Goal: Task Accomplishment & Management: Manage account settings

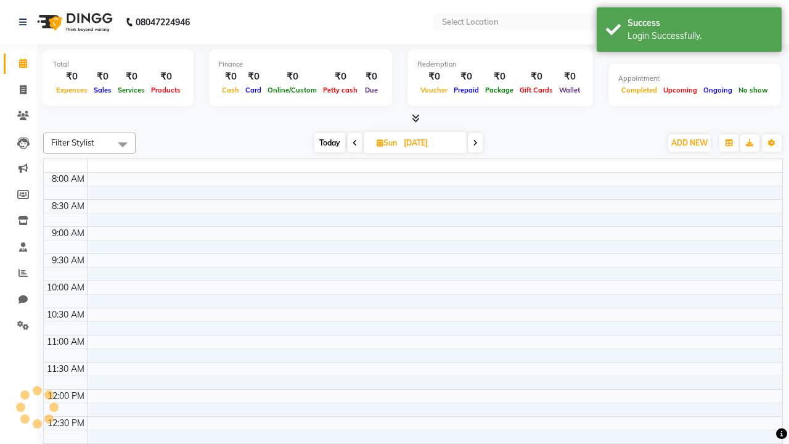
select select "en"
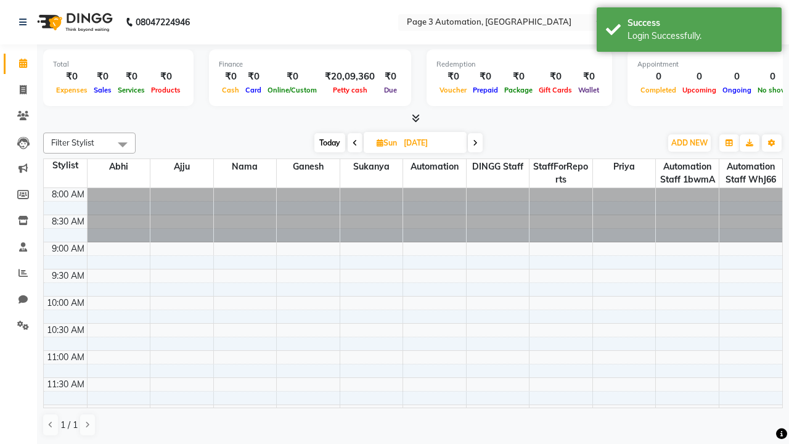
click at [328, 142] on span "Today" at bounding box center [329, 142] width 31 height 19
type input "[DATE]"
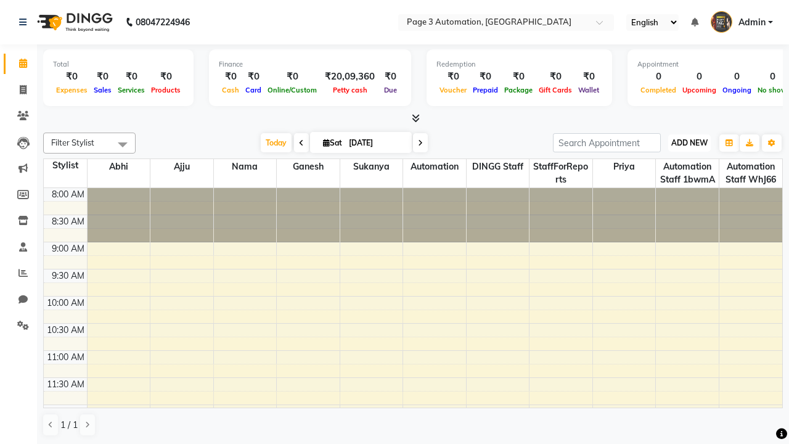
click at [689, 142] on span "ADD NEW" at bounding box center [689, 142] width 36 height 9
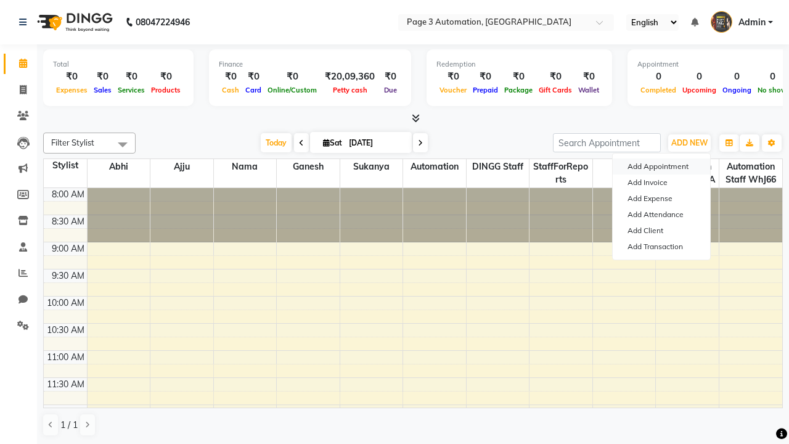
click at [661, 166] on button "Add Appointment" at bounding box center [660, 166] width 97 height 16
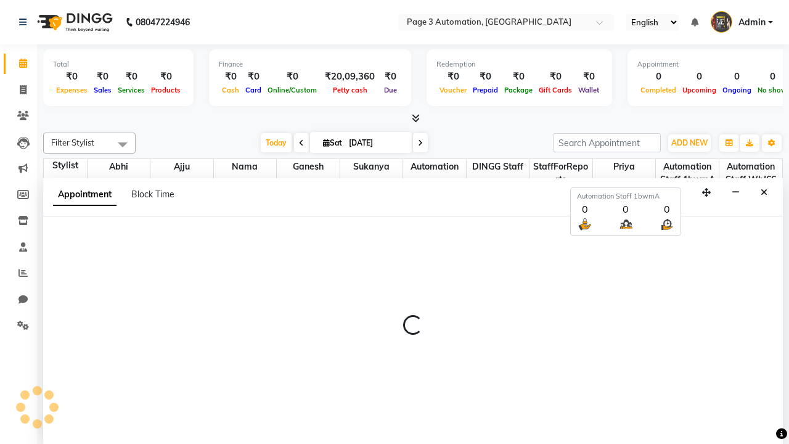
select select "tentative"
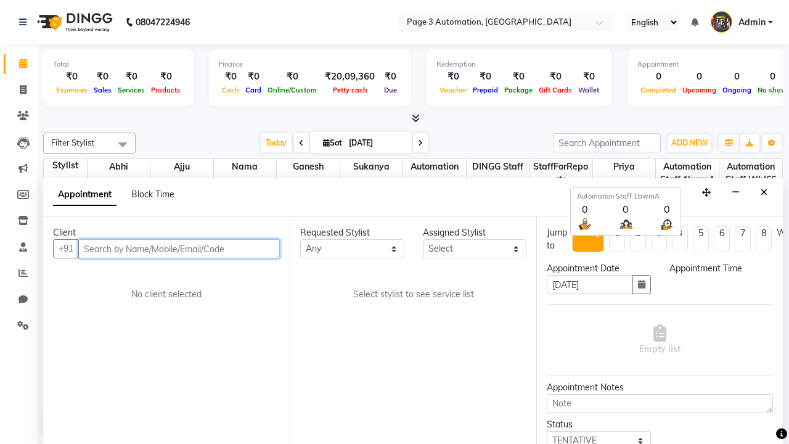
scroll to position [1, 0]
select select "540"
type input "8192346578"
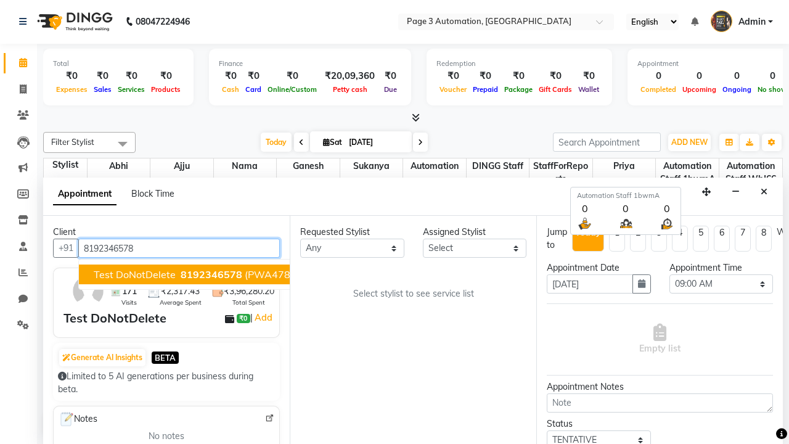
click at [181, 274] on span "8192346578" at bounding box center [212, 274] width 62 height 12
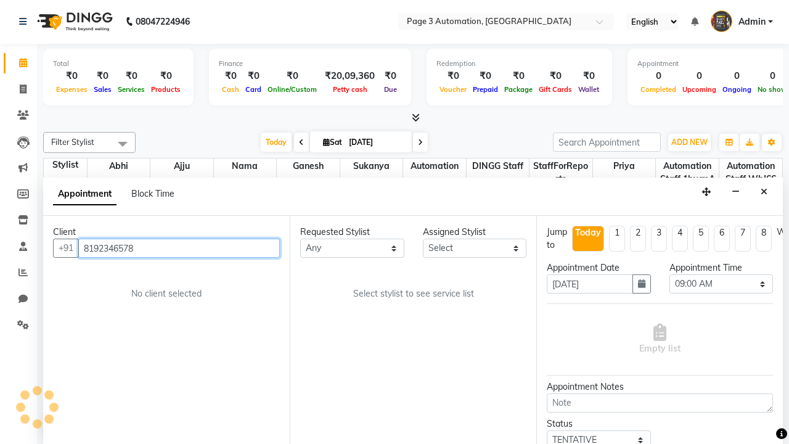
select select "711"
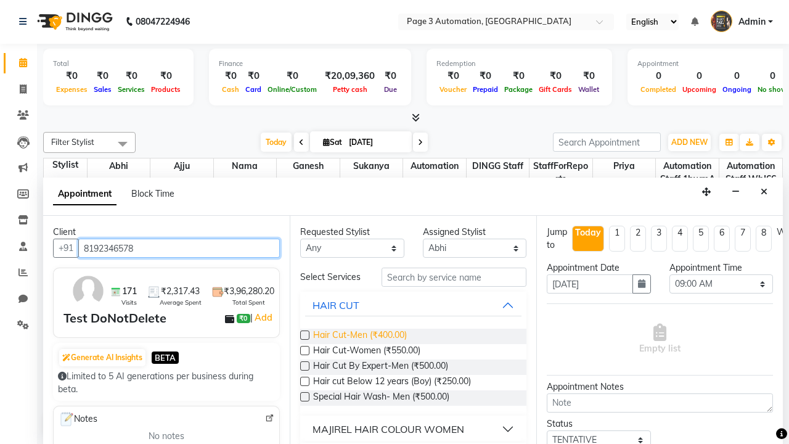
type input "8192346578"
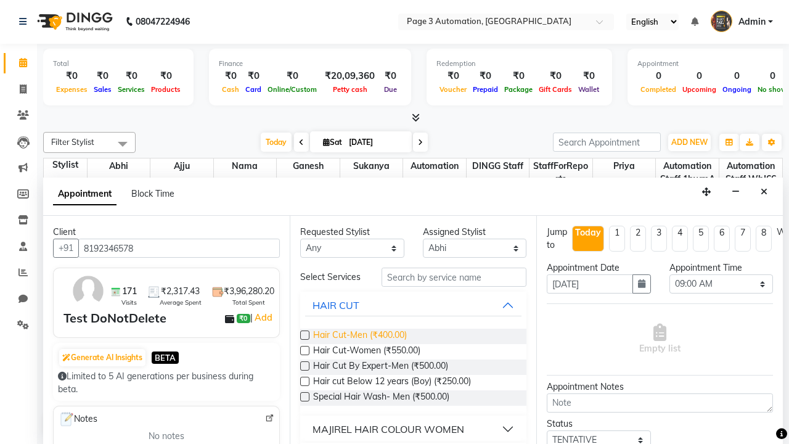
click at [359, 336] on span "Hair Cut-Men (₹400.00)" at bounding box center [360, 335] width 94 height 15
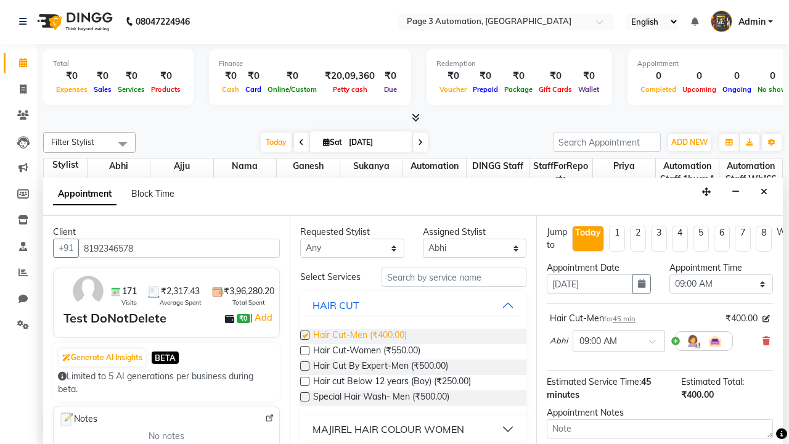
checkbox input "false"
select select "795"
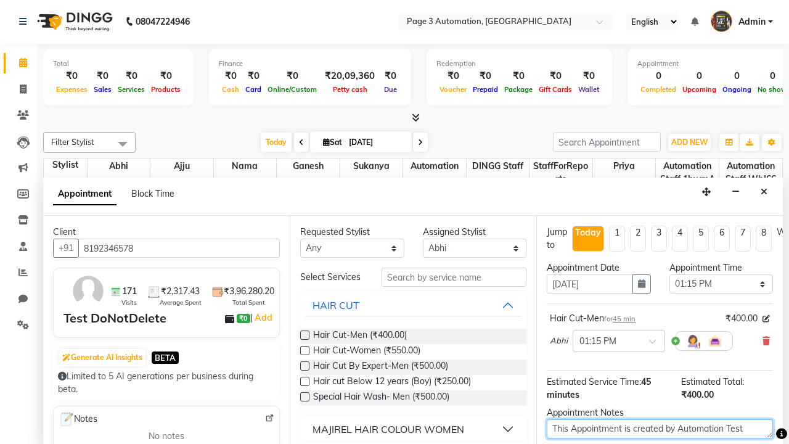
type textarea "This Appointment is created by Automation Test"
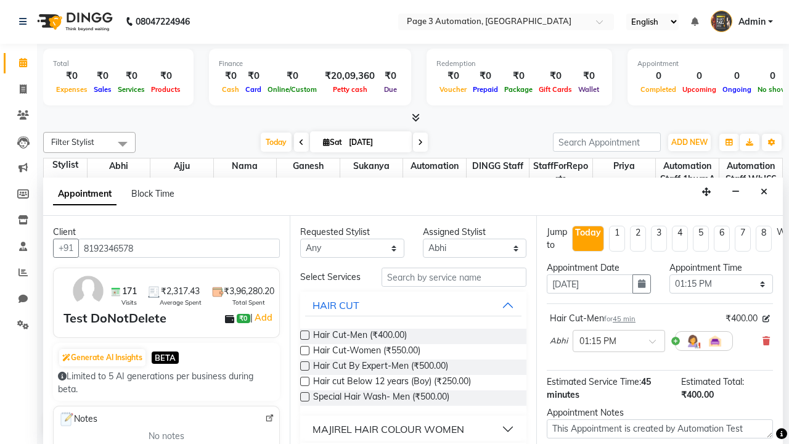
checkbox input "false"
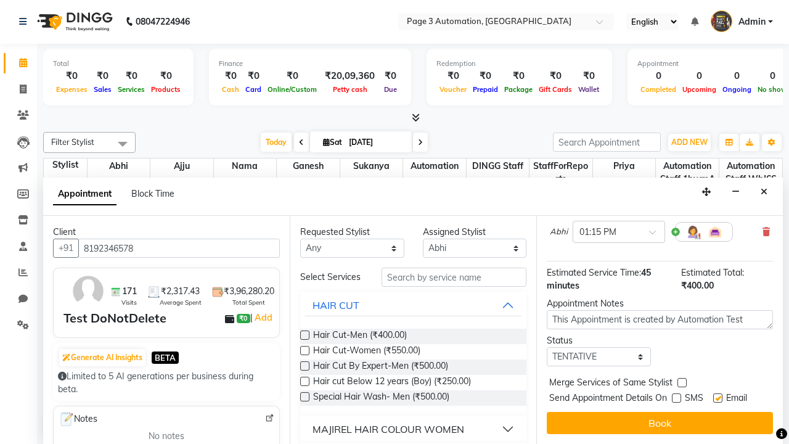
click at [717, 397] on label at bounding box center [717, 397] width 9 height 9
click at [717, 397] on input "checkbox" at bounding box center [717, 399] width 8 height 8
checkbox input "false"
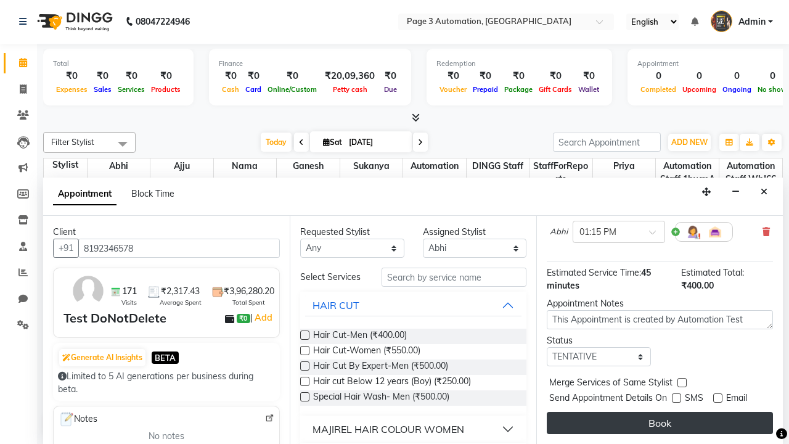
click at [659, 423] on button "Book" at bounding box center [660, 423] width 226 height 22
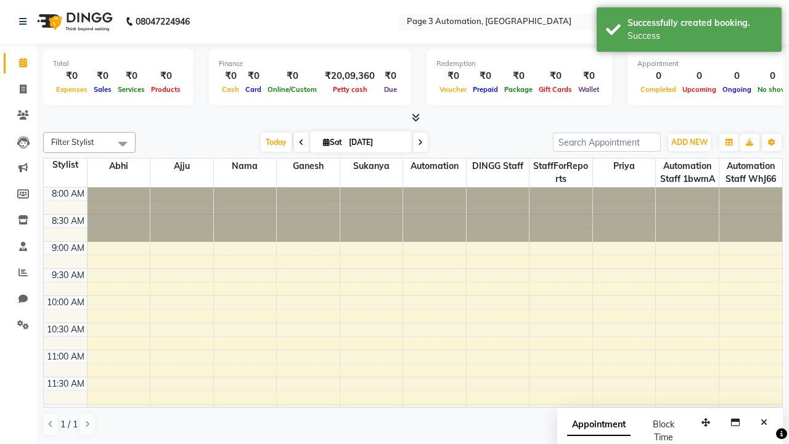
scroll to position [0, 0]
click at [689, 31] on div "Success" at bounding box center [699, 36] width 145 height 13
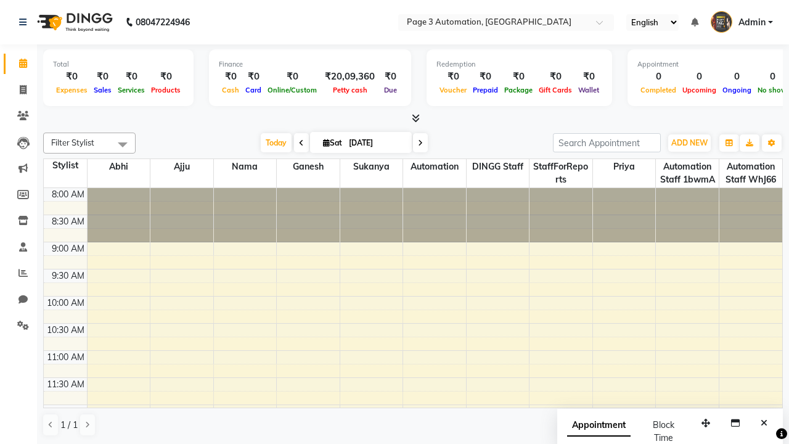
click at [123, 144] on span at bounding box center [122, 143] width 25 height 23
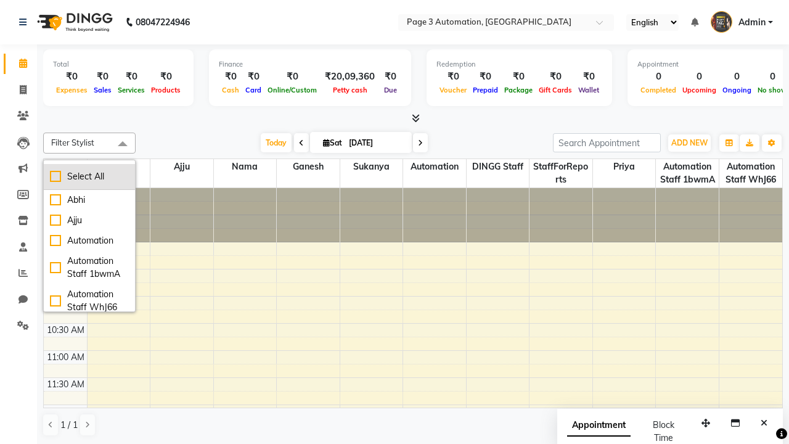
click at [89, 176] on div "Select All" at bounding box center [89, 176] width 79 height 13
checkbox input "true"
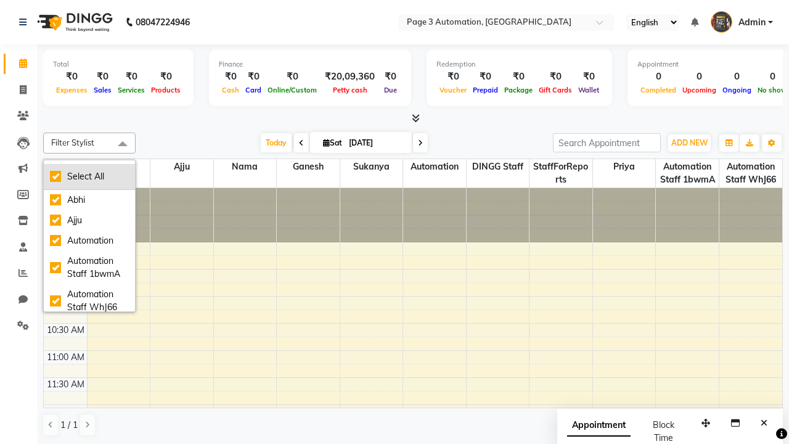
checkbox input "true"
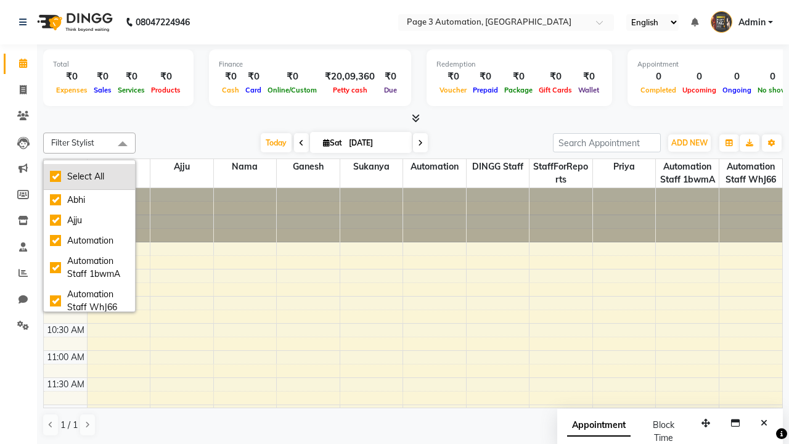
checkbox input "true"
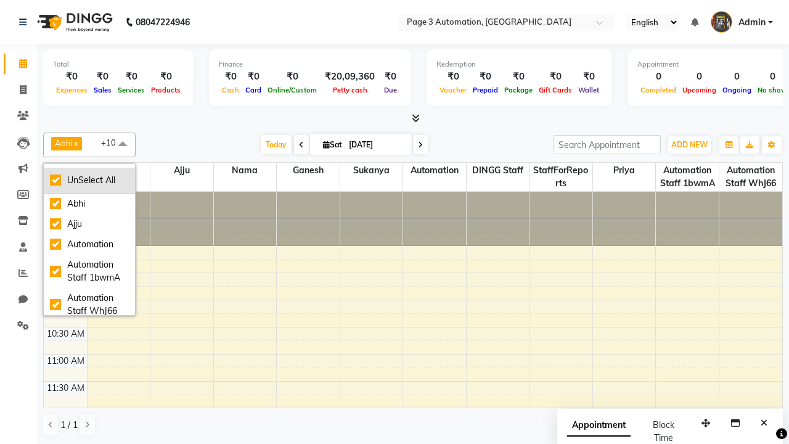
click at [89, 180] on div "UnSelect All" at bounding box center [89, 180] width 79 height 13
checkbox input "false"
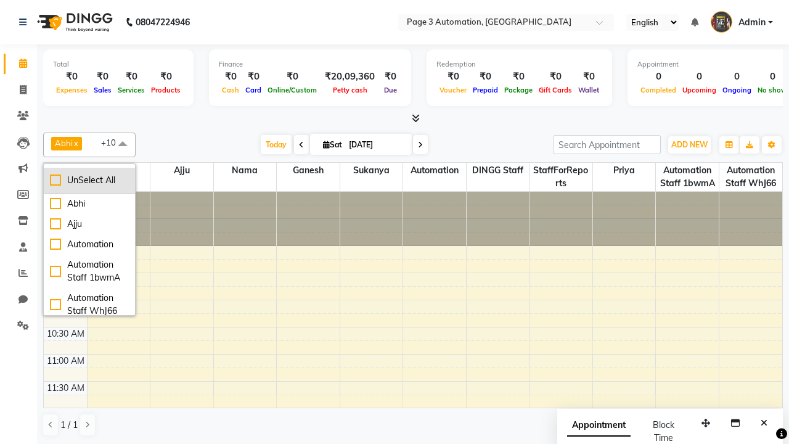
checkbox input "false"
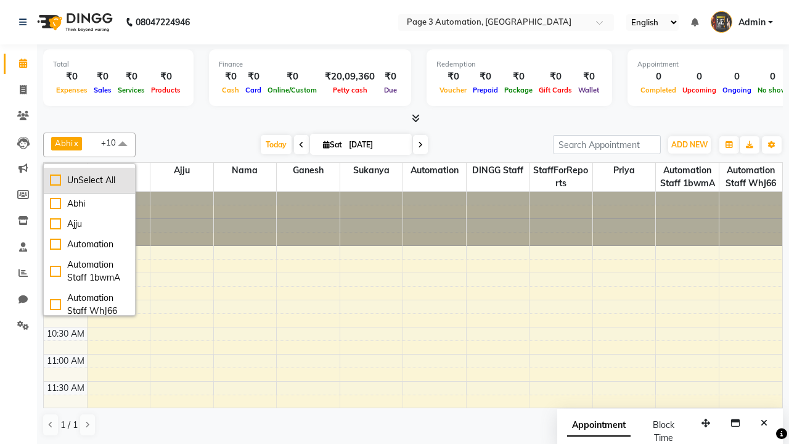
checkbox input "false"
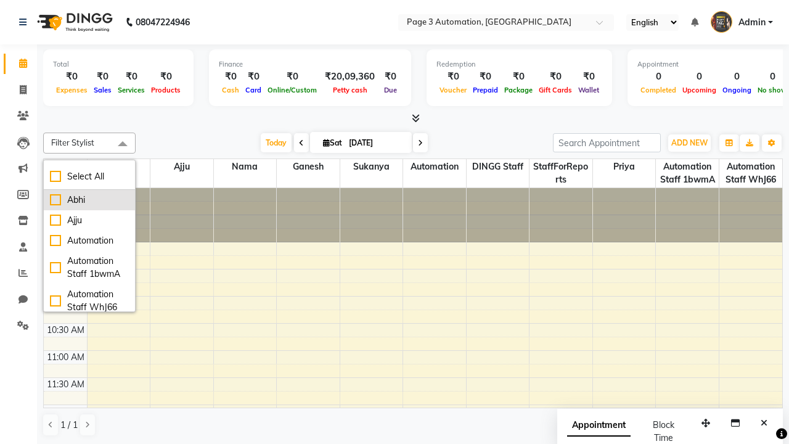
click at [89, 200] on div "Abhi" at bounding box center [89, 199] width 79 height 13
checkbox input "true"
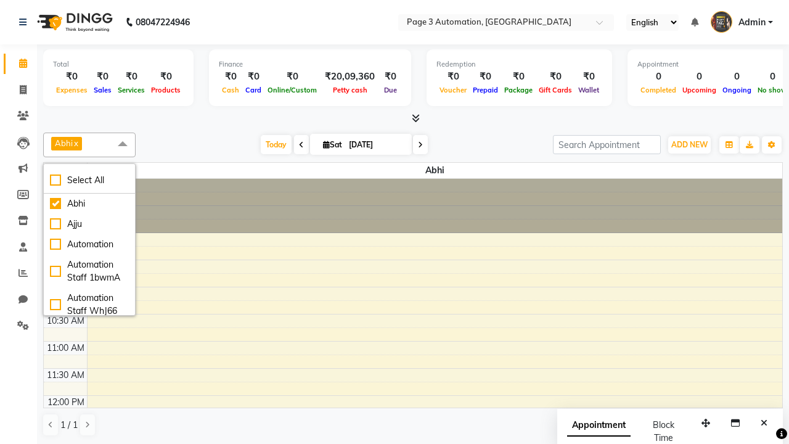
click at [123, 144] on span at bounding box center [122, 143] width 25 height 23
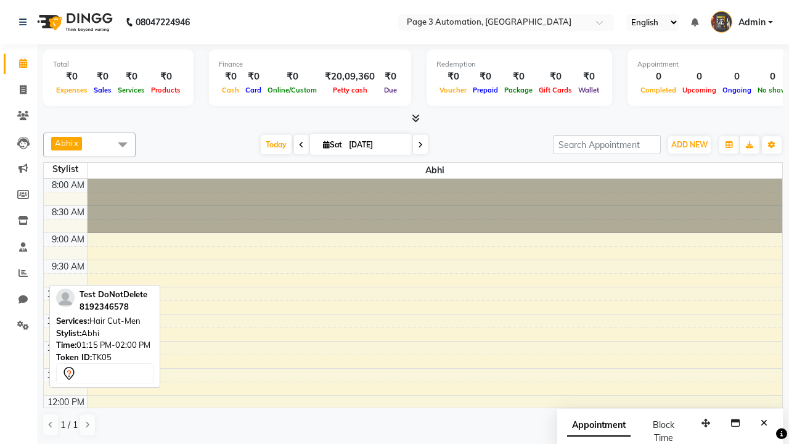
scroll to position [190, 0]
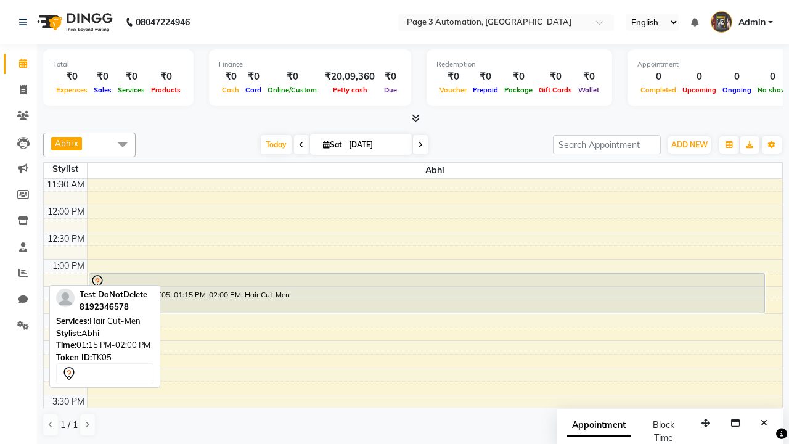
click at [426, 293] on div "Test DoNotDelete, TK05, 01:15 PM-02:00 PM, Hair Cut-Men" at bounding box center [426, 293] width 675 height 39
select select "7"
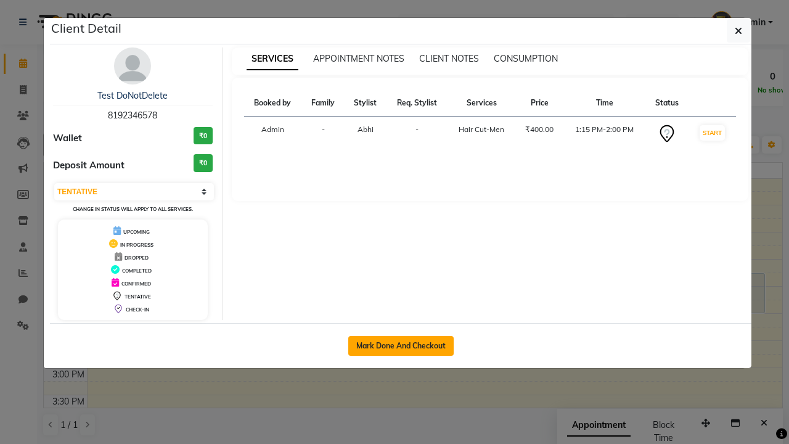
click at [401, 345] on button "Mark Done And Checkout" at bounding box center [400, 346] width 105 height 20
select select "2774"
select select "service"
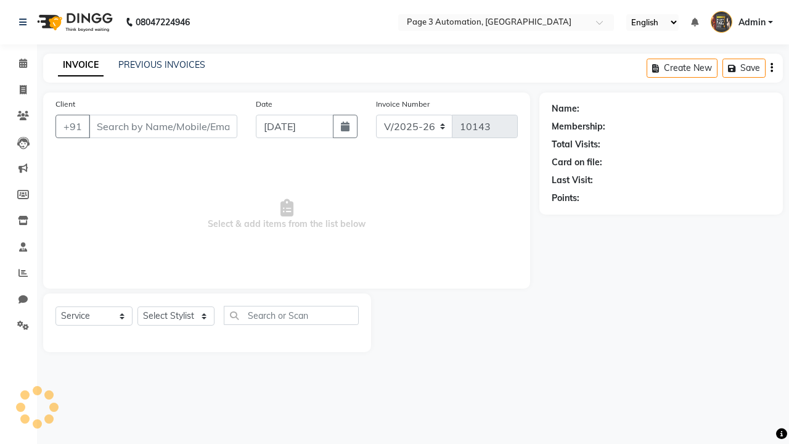
type input "8192346578"
select select "711"
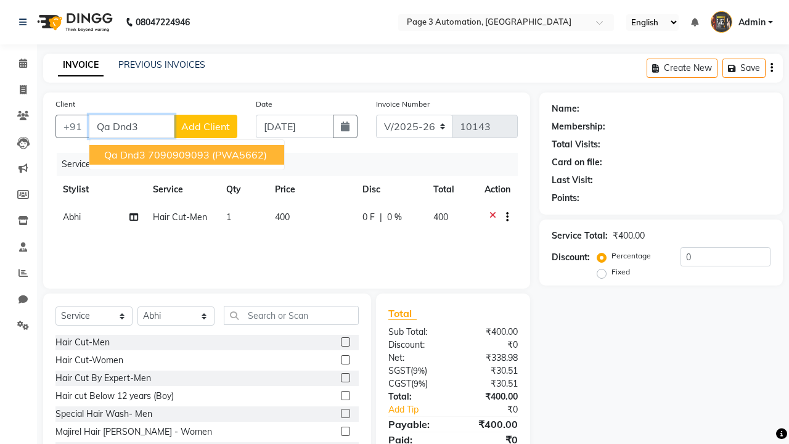
click at [188, 155] on ngb-highlight "7090909093" at bounding box center [179, 154] width 62 height 12
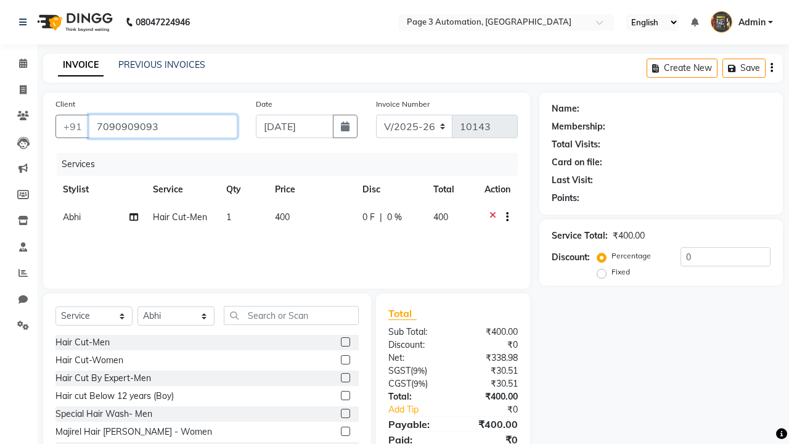
type input "7090909093"
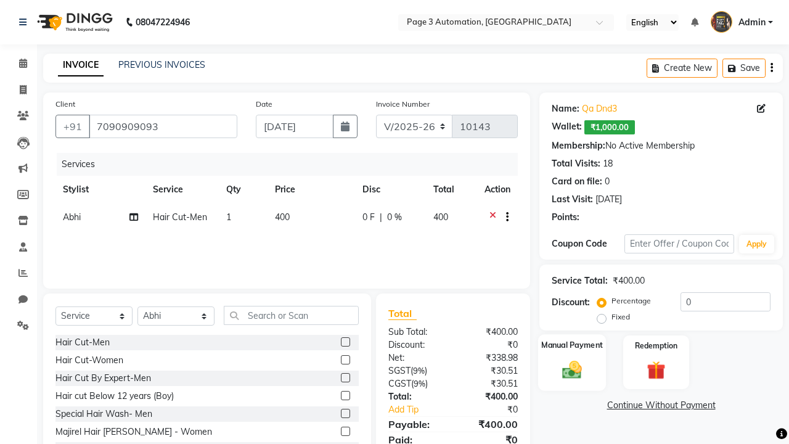
click at [572, 345] on label "Manual Payment" at bounding box center [572, 345] width 62 height 12
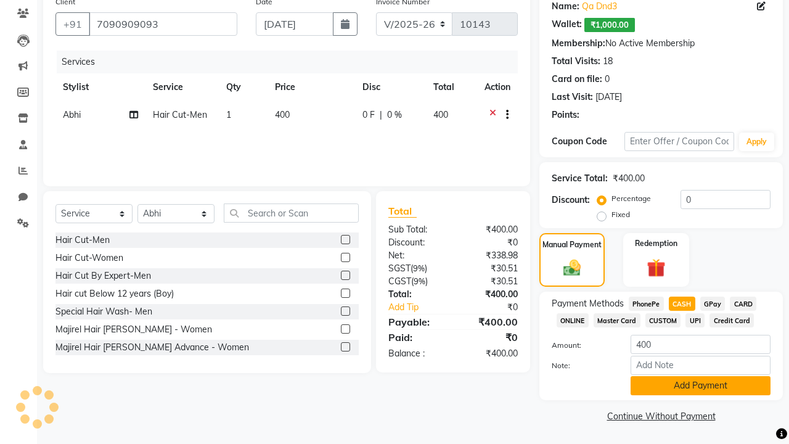
click at [700, 385] on button "Add Payment" at bounding box center [700, 385] width 140 height 19
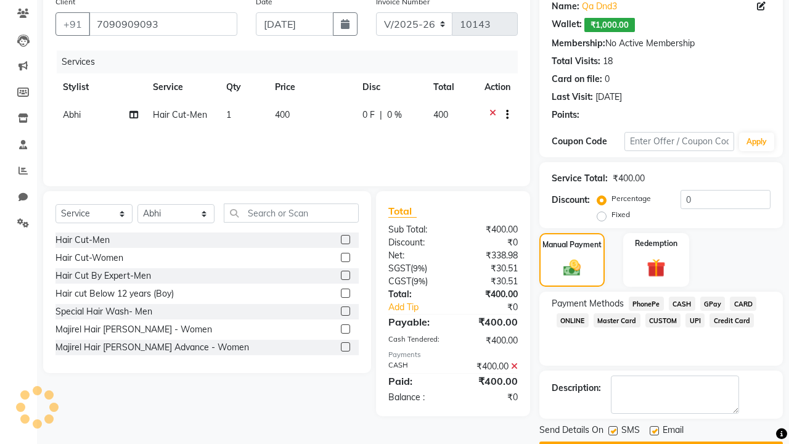
click at [612, 430] on label at bounding box center [612, 430] width 9 height 9
click at [612, 430] on input "checkbox" at bounding box center [612, 431] width 8 height 8
checkbox input "false"
click at [654, 430] on label at bounding box center [653, 430] width 9 height 9
click at [654, 430] on input "checkbox" at bounding box center [653, 431] width 8 height 8
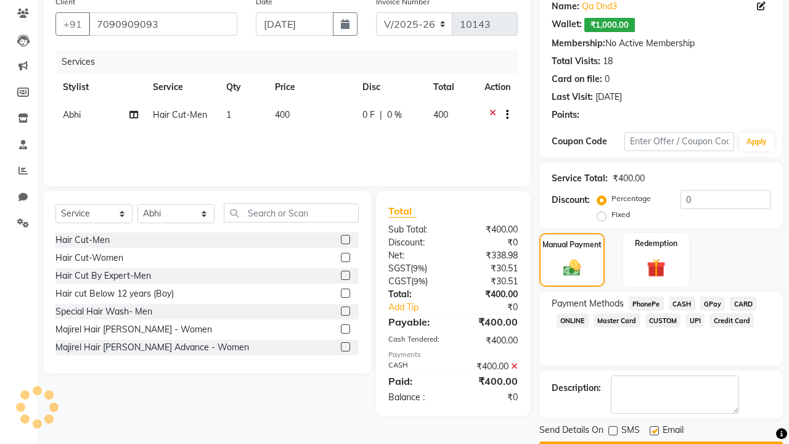
checkbox input "false"
click at [661, 441] on button "Checkout" at bounding box center [660, 450] width 243 height 19
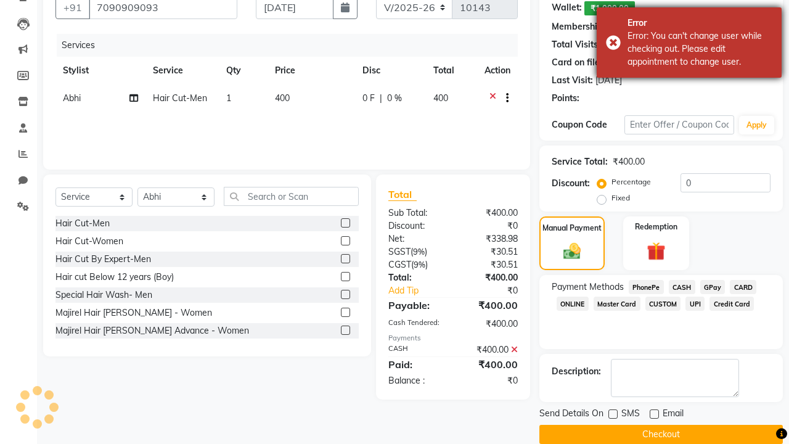
click at [689, 43] on div "Error: You can't change user while checking out. Please edit appointment to cha…" at bounding box center [699, 49] width 145 height 39
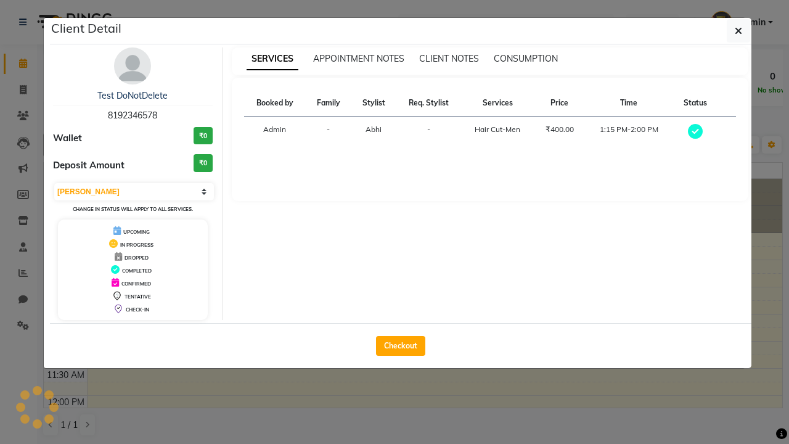
scroll to position [190, 0]
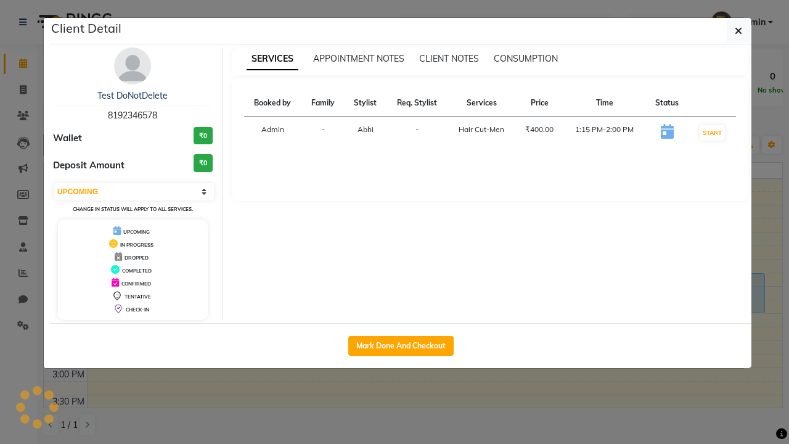
select select "2"
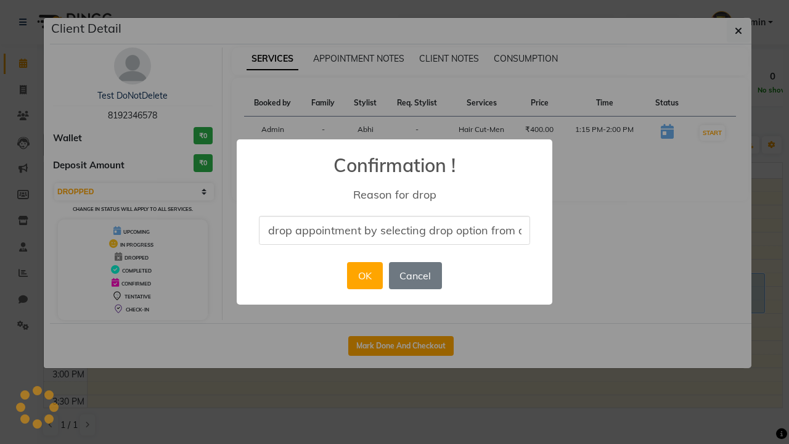
scroll to position [0, 51]
type input "drop appointment by selecting drop option from dropdown"
click at [364, 275] on button "OK" at bounding box center [364, 275] width 35 height 27
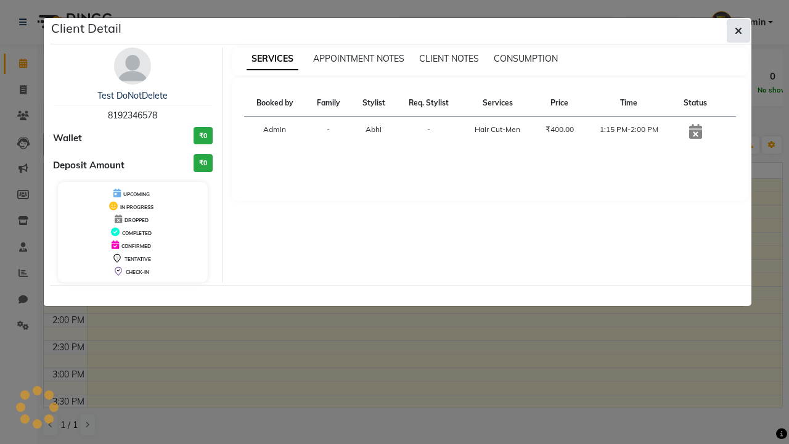
click at [738, 31] on icon "button" at bounding box center [737, 31] width 7 height 10
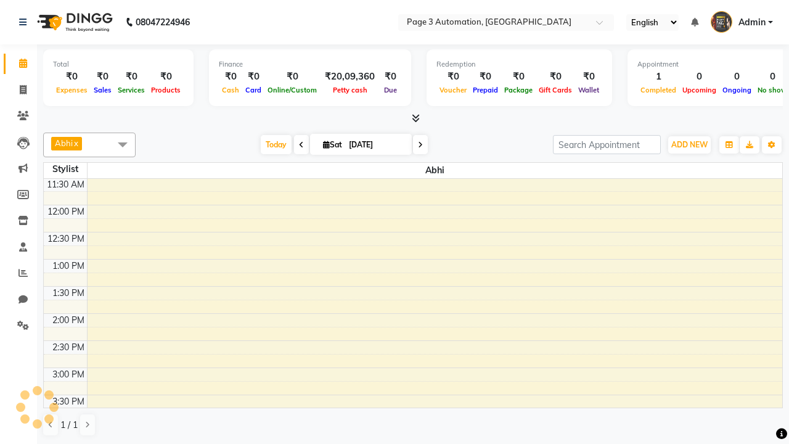
click at [123, 144] on span at bounding box center [122, 143] width 25 height 23
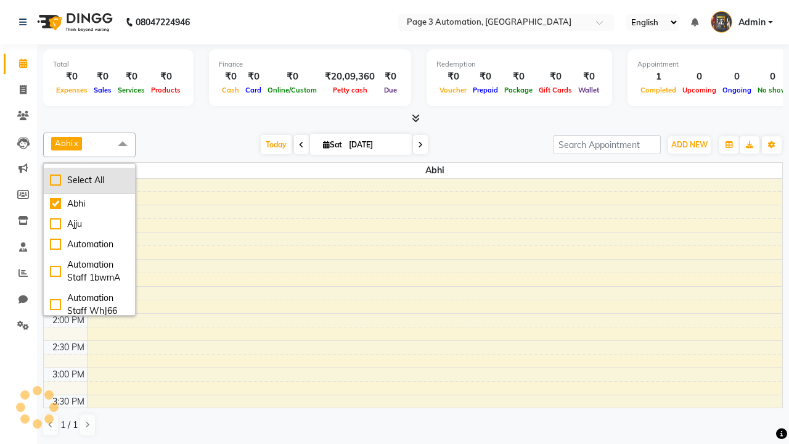
click at [89, 180] on div "Select All" at bounding box center [89, 180] width 79 height 13
checkbox input "true"
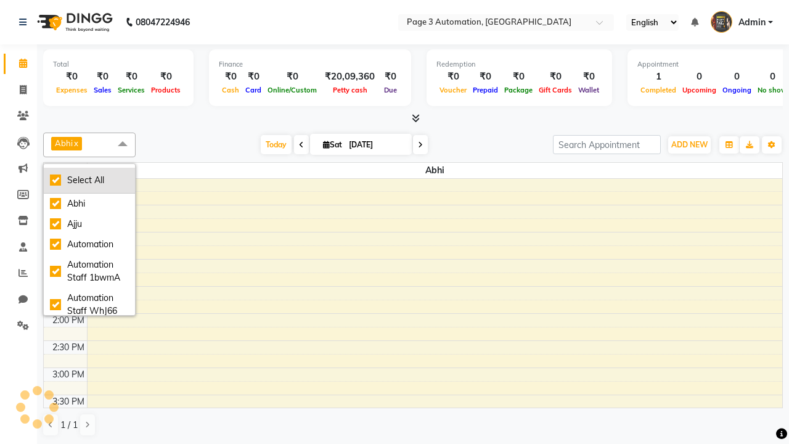
checkbox input "true"
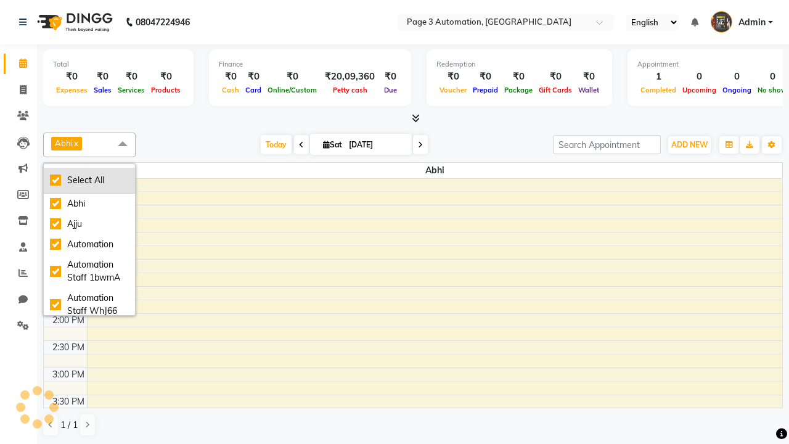
checkbox input "true"
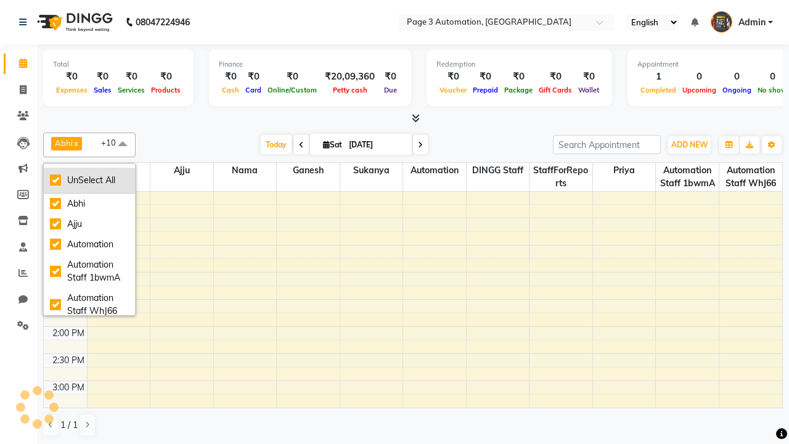
click at [89, 180] on div "UnSelect All" at bounding box center [89, 180] width 79 height 13
checkbox input "false"
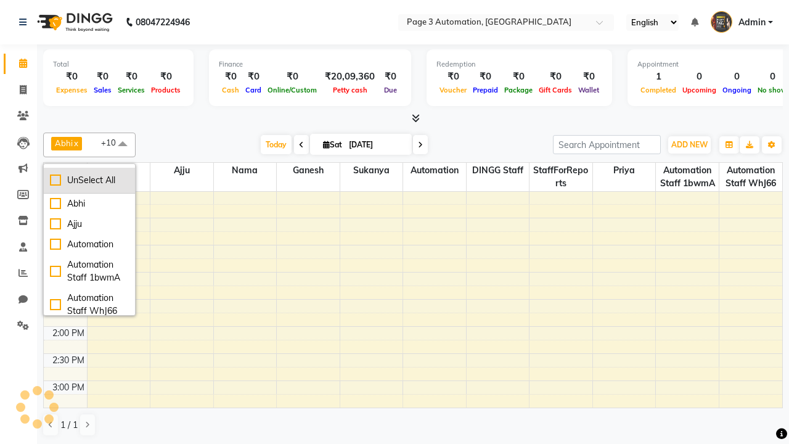
checkbox input "false"
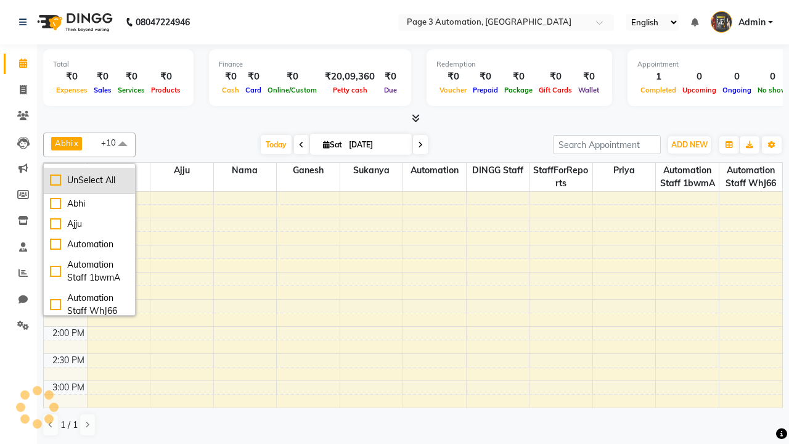
checkbox input "false"
